Goal: Transaction & Acquisition: Purchase product/service

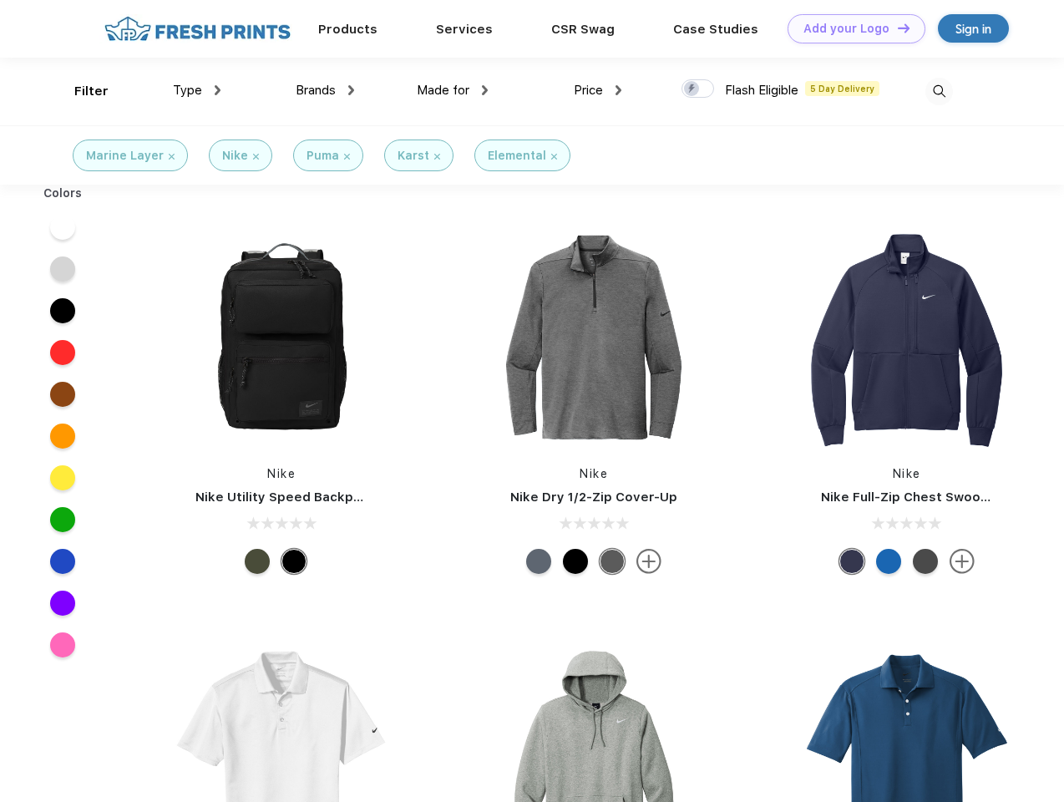
scroll to position [1, 0]
click at [850, 28] on link "Add your Logo Design Tool" at bounding box center [857, 28] width 138 height 29
click at [0, 0] on div "Design Tool" at bounding box center [0, 0] width 0 height 0
click at [896, 28] on link "Add your Logo Design Tool" at bounding box center [857, 28] width 138 height 29
click at [80, 91] on div "Filter" at bounding box center [91, 91] width 34 height 19
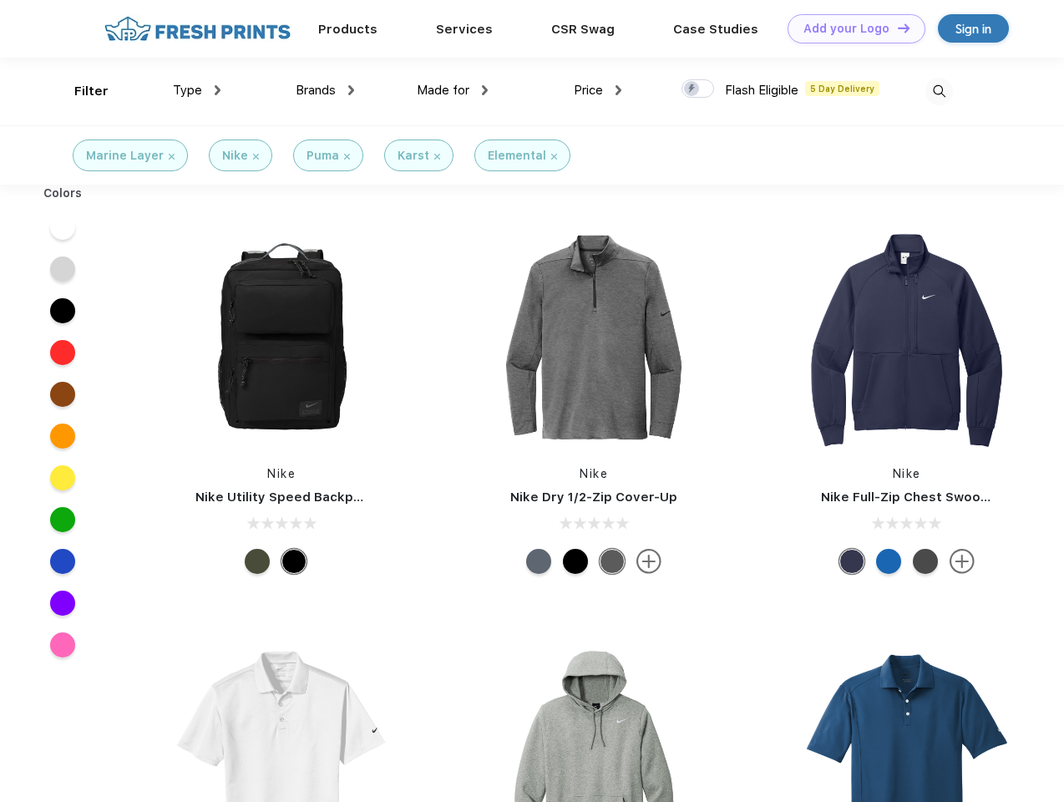
click at [197, 90] on span "Type" at bounding box center [187, 90] width 29 height 15
click at [325, 90] on span "Brands" at bounding box center [316, 90] width 40 height 15
click at [453, 90] on span "Made for" at bounding box center [443, 90] width 53 height 15
click at [598, 90] on span "Price" at bounding box center [588, 90] width 29 height 15
click at [698, 89] on div at bounding box center [698, 88] width 33 height 18
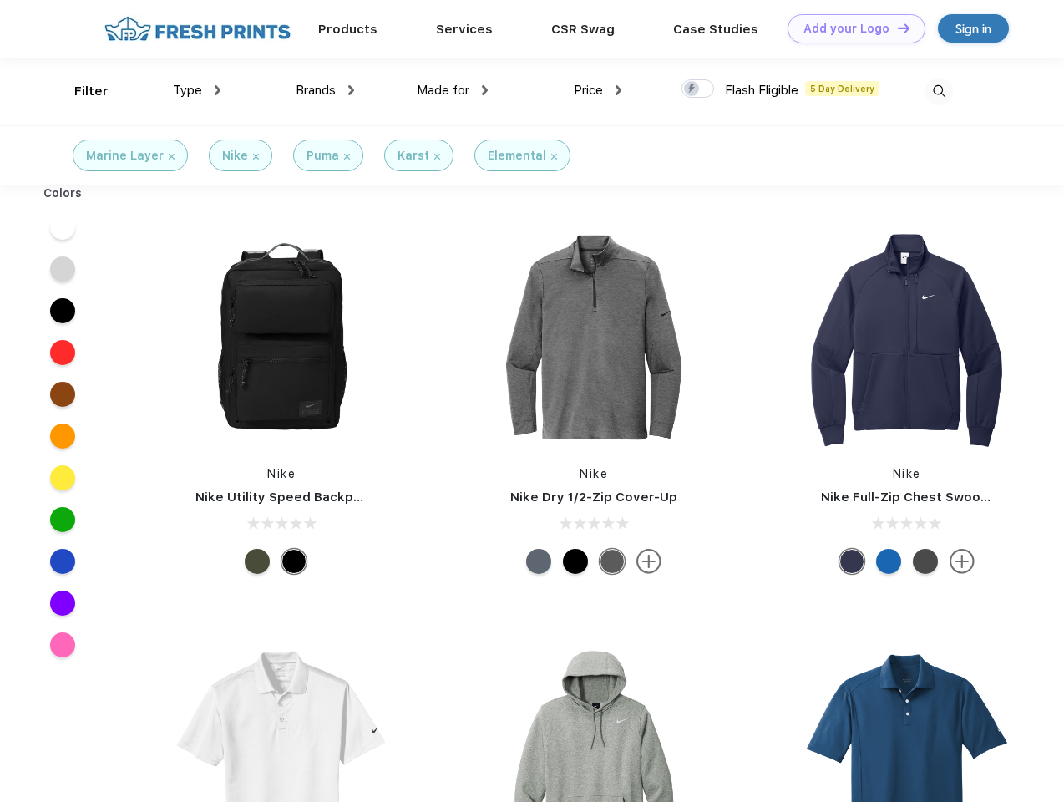
click at [693, 89] on input "checkbox" at bounding box center [687, 84] width 11 height 11
click at [939, 91] on img at bounding box center [940, 92] width 28 height 28
